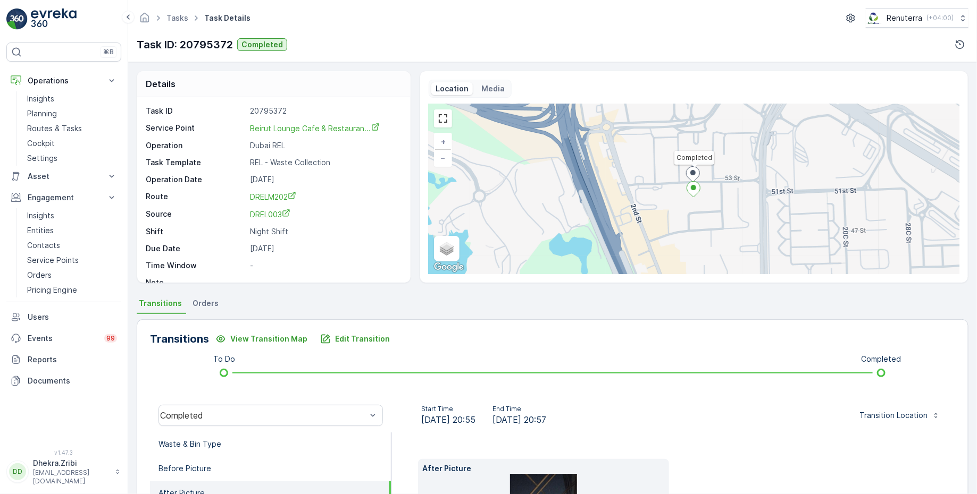
scroll to position [174, 0]
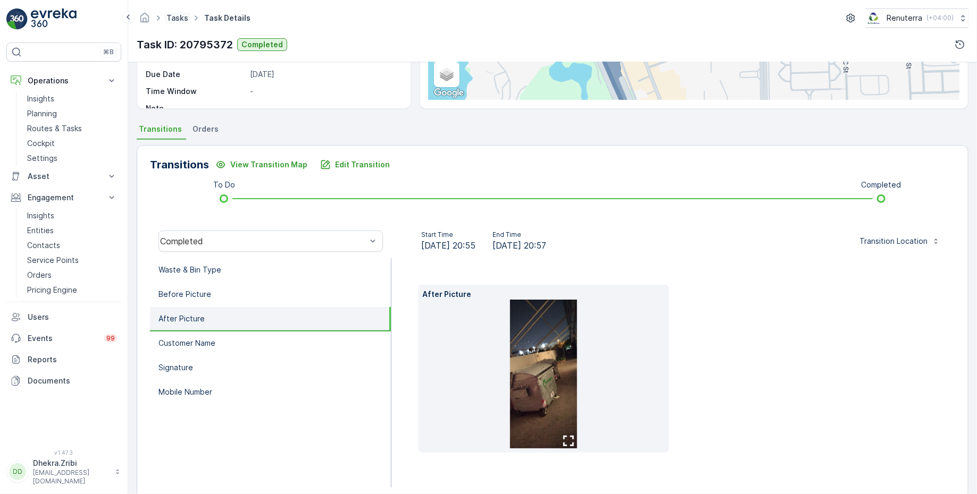
click at [175, 15] on link "Tasks" at bounding box center [177, 17] width 22 height 9
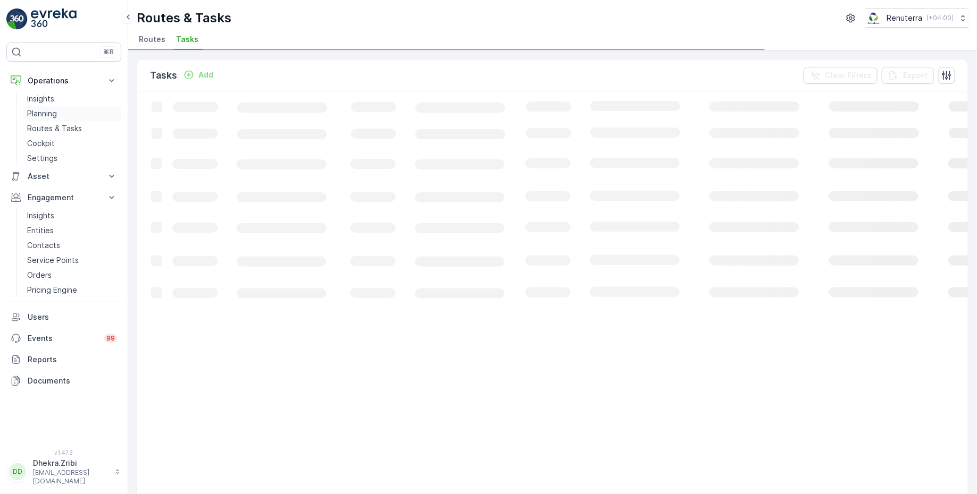
click at [55, 110] on p "Planning" at bounding box center [42, 113] width 30 height 11
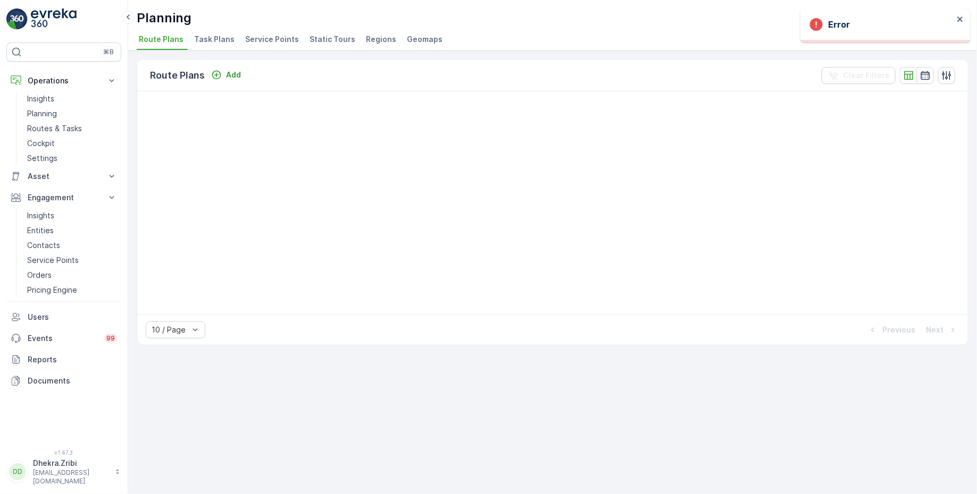
click at [273, 40] on span "Service Points" at bounding box center [272, 39] width 54 height 11
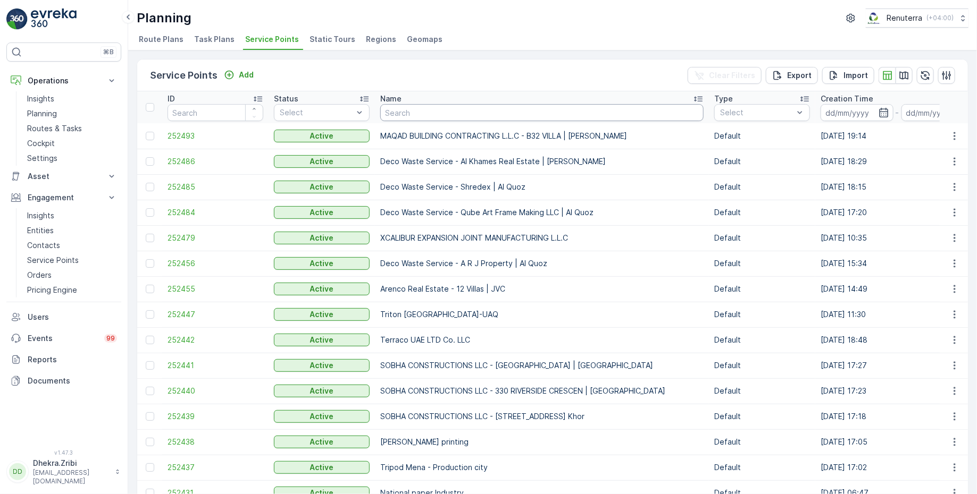
click at [405, 113] on input "text" at bounding box center [541, 112] width 323 height 17
type input "b"
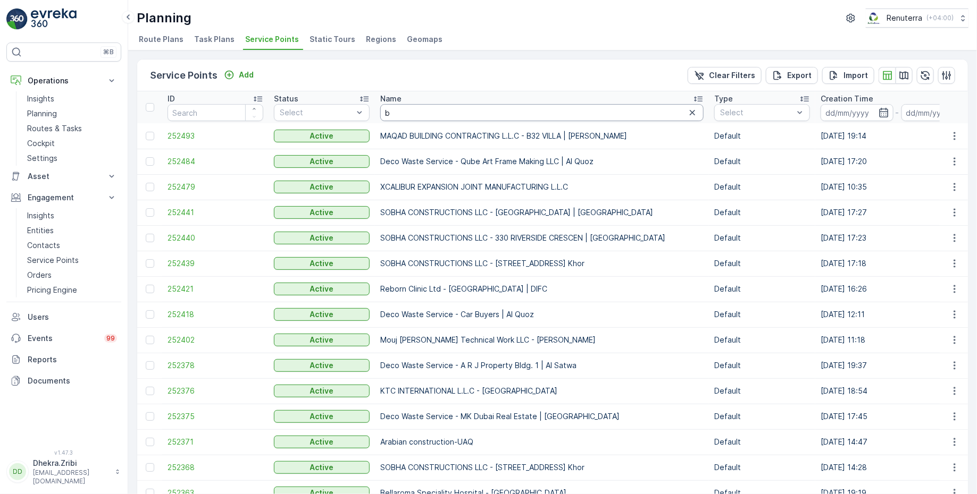
click at [403, 108] on input "b" at bounding box center [541, 112] width 323 height 17
type input "bei"
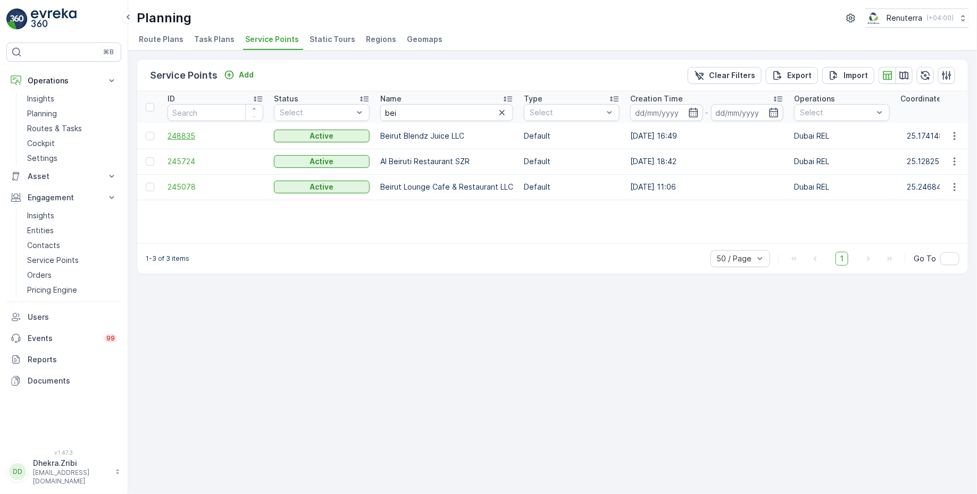
click at [188, 135] on span "248835" at bounding box center [215, 136] width 96 height 11
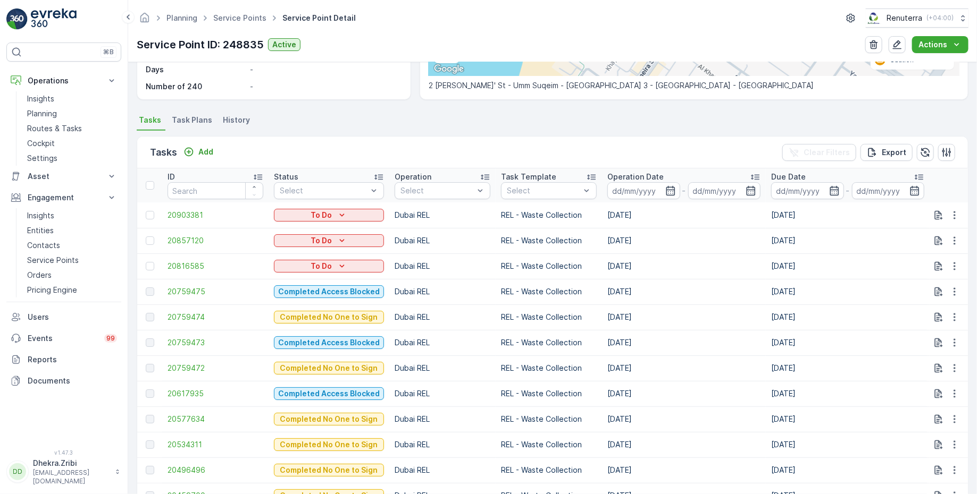
scroll to position [239, 0]
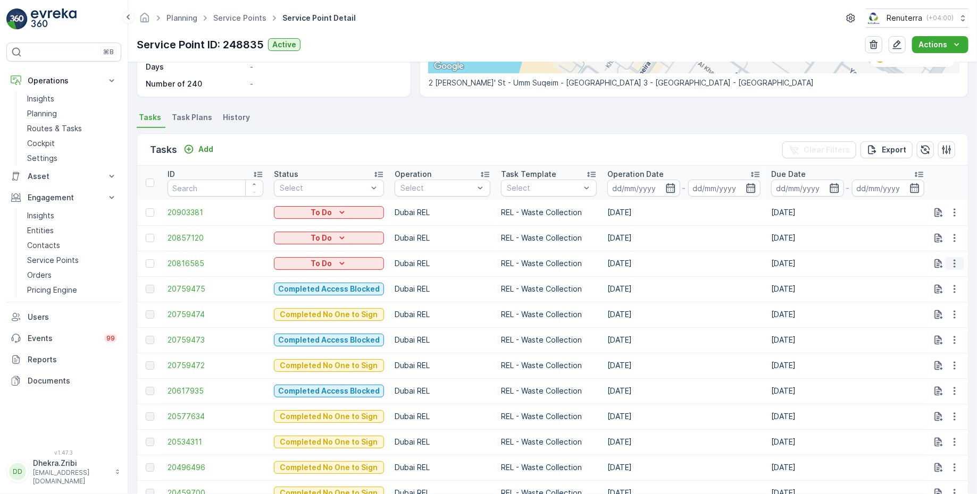
click at [953, 262] on icon "button" at bounding box center [954, 263] width 11 height 11
click at [923, 309] on span "Change Route" at bounding box center [927, 308] width 52 height 11
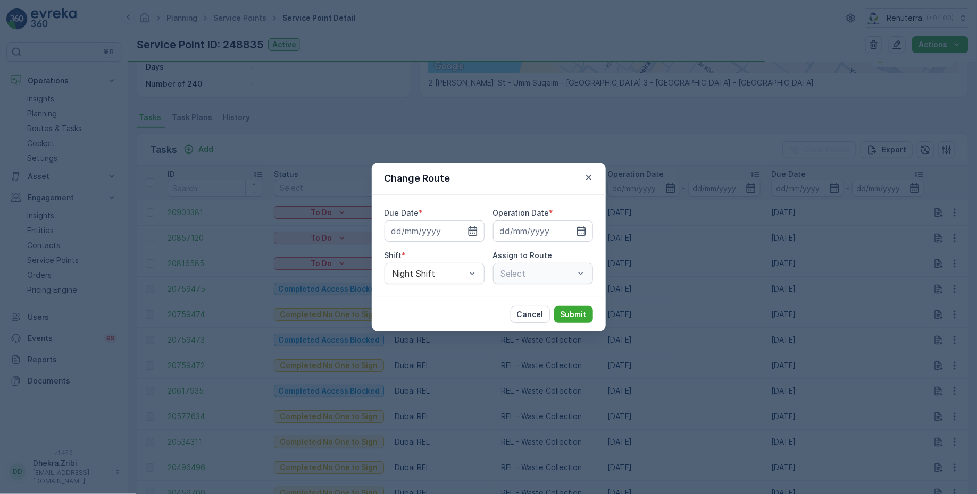
type input "[DATE]"
click at [436, 232] on input "[DATE]" at bounding box center [434, 231] width 100 height 21
click at [586, 176] on icon "button" at bounding box center [587, 177] width 5 height 5
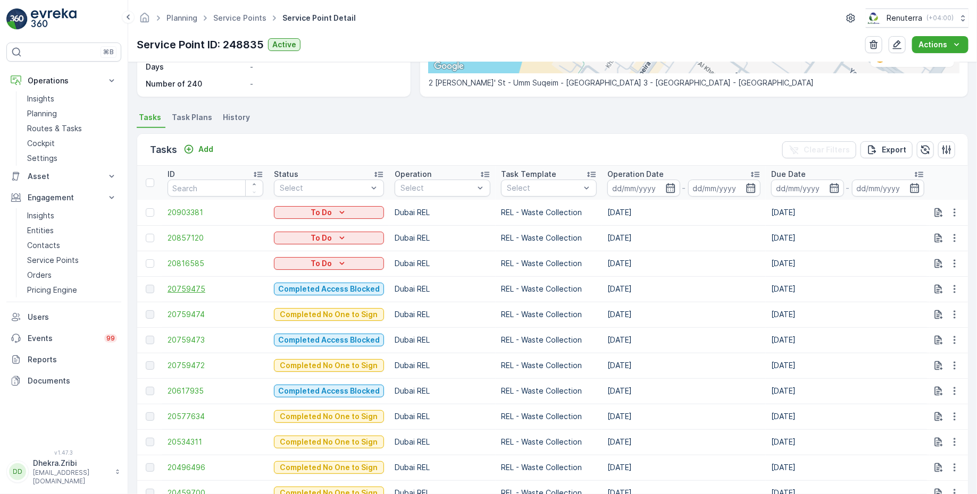
click at [189, 285] on span "20759475" at bounding box center [215, 289] width 96 height 11
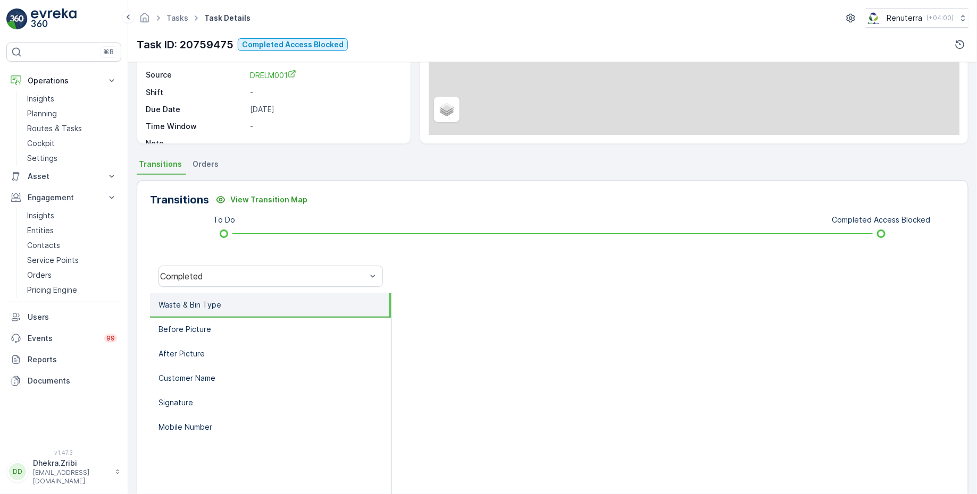
scroll to position [174, 0]
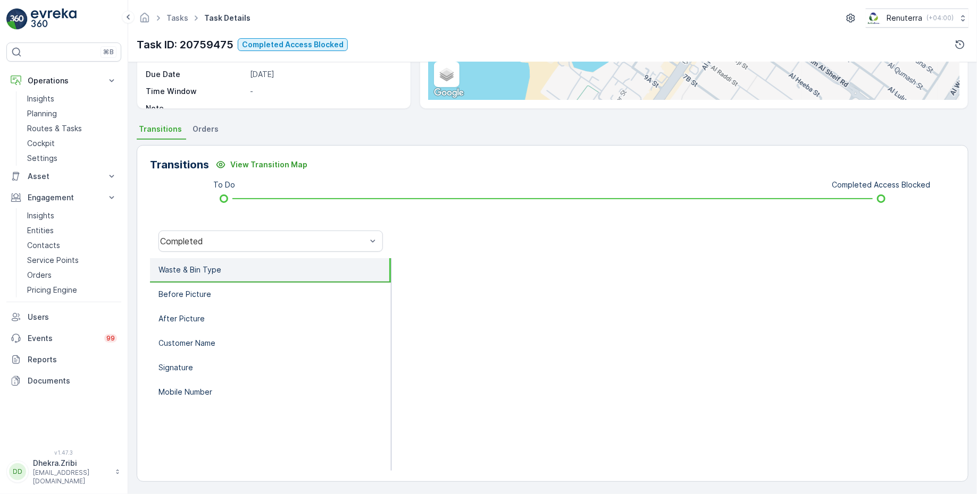
click at [273, 253] on div "Completed" at bounding box center [270, 241] width 241 height 34
click at [269, 237] on div "Completed" at bounding box center [263, 242] width 206 height 10
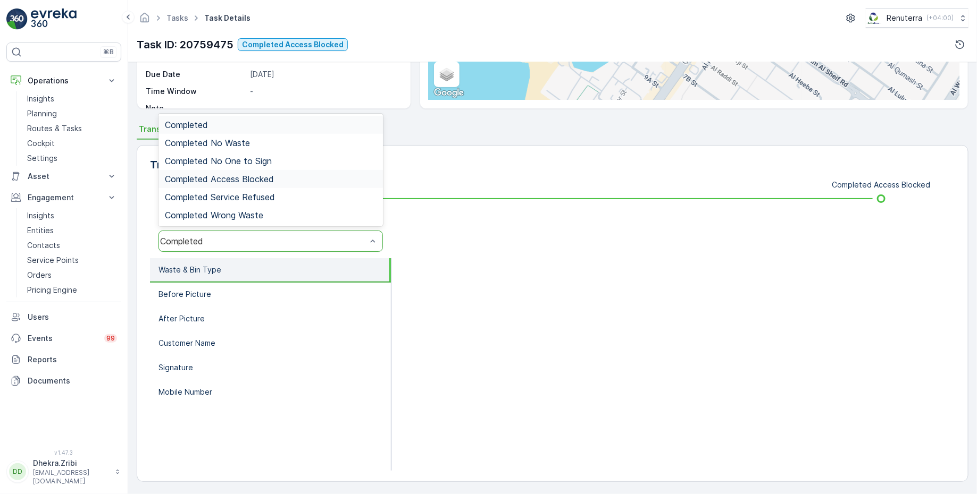
click at [256, 176] on span "Completed Access Blocked" at bounding box center [219, 179] width 109 height 10
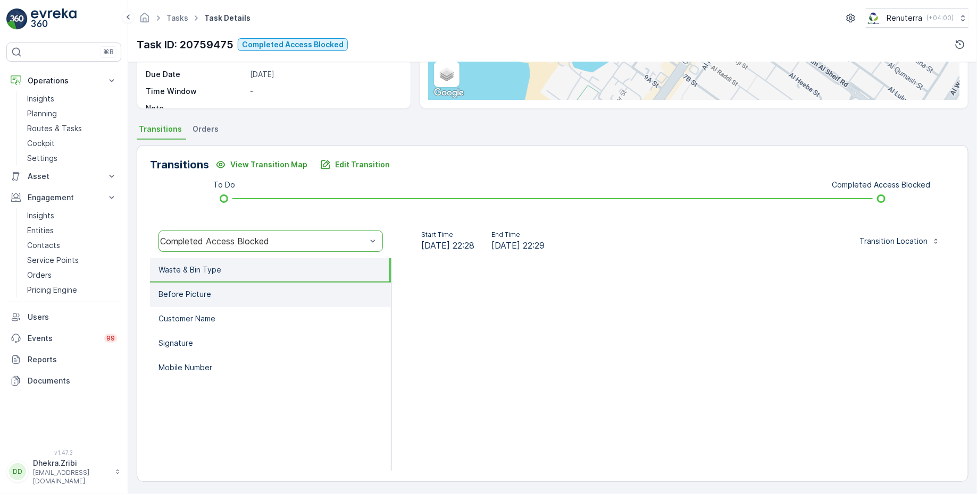
click at [253, 295] on li "Before Picture" at bounding box center [270, 295] width 241 height 24
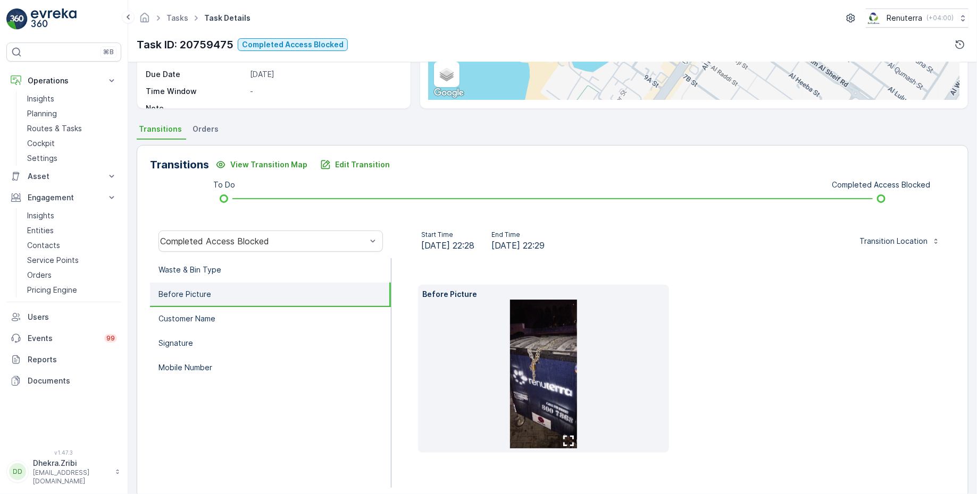
click at [565, 369] on img at bounding box center [543, 374] width 67 height 149
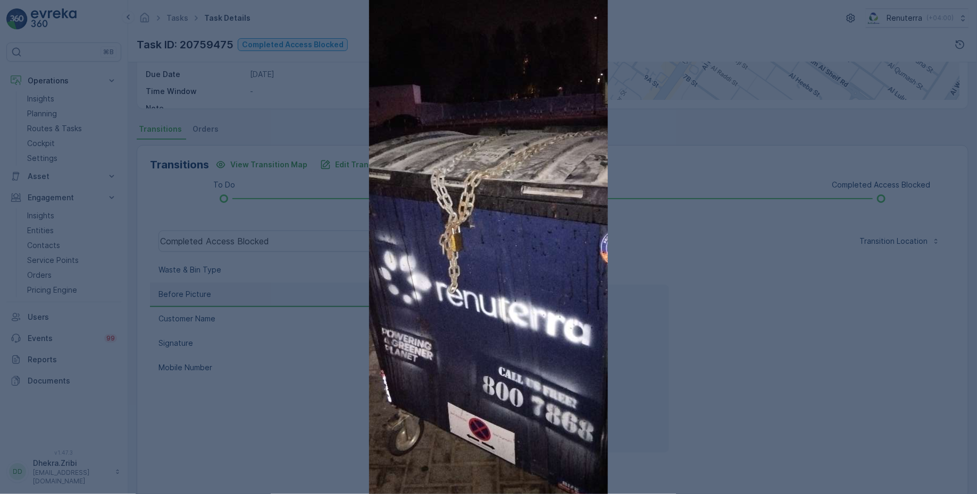
click at [704, 285] on div at bounding box center [488, 247] width 977 height 494
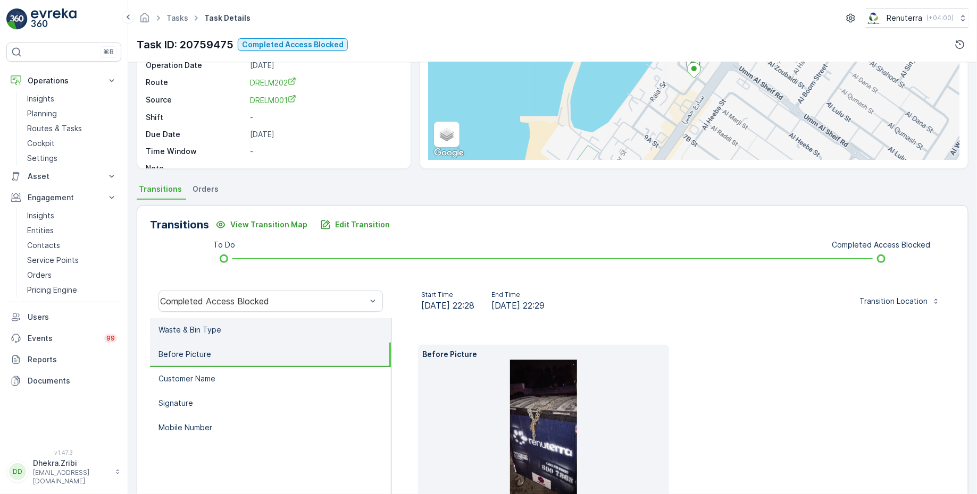
scroll to position [0, 0]
